Goal: Task Accomplishment & Management: Manage account settings

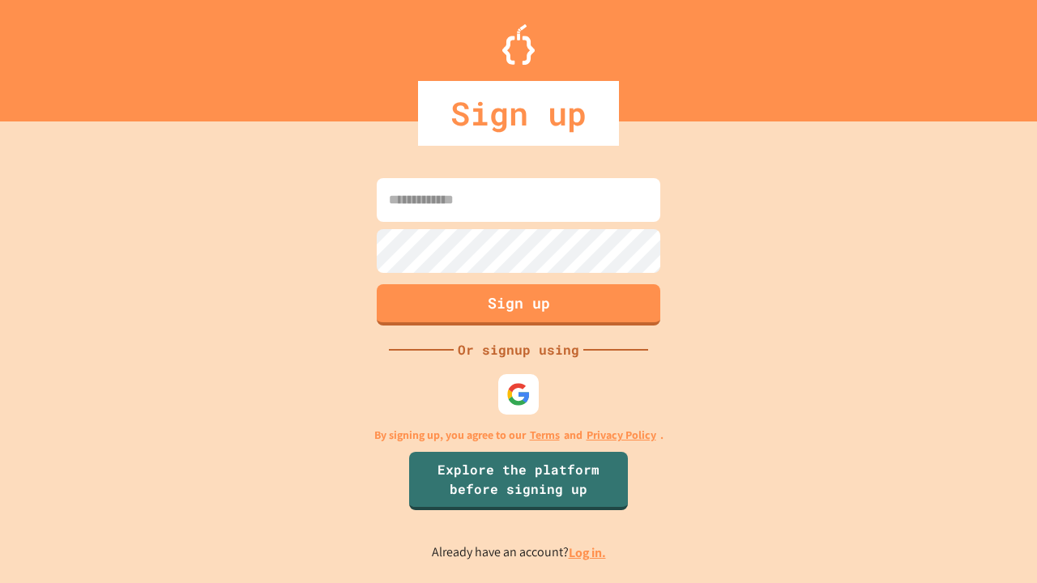
click at [588, 552] on link "Log in." at bounding box center [587, 552] width 37 height 17
